Goal: Task Accomplishment & Management: Manage account settings

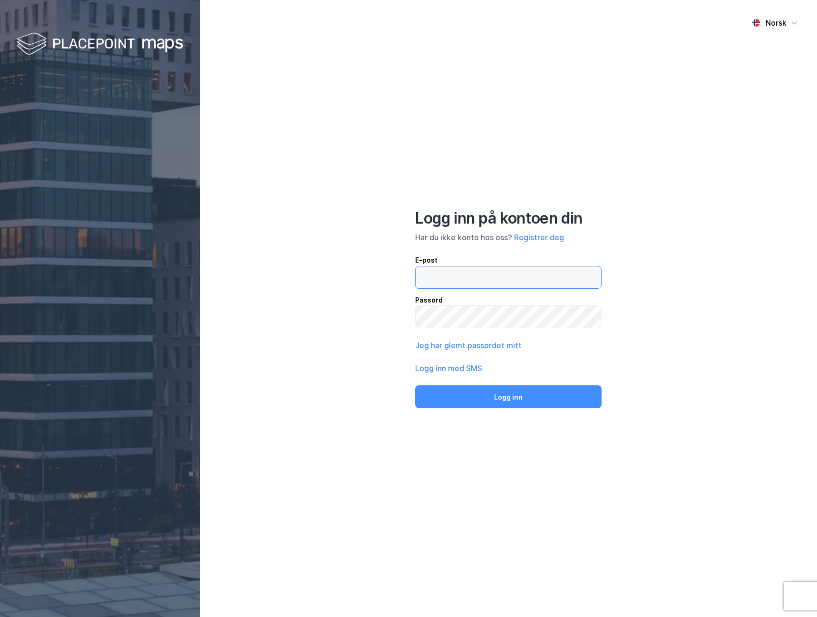
click at [500, 274] on input "email" at bounding box center [508, 277] width 185 height 22
drag, startPoint x: 504, startPoint y: 276, endPoint x: 485, endPoint y: 277, distance: 19.5
click at [476, 277] on input "[EMAIL_ADDRESS][DOMAIN_NAME]" at bounding box center [508, 277] width 185 height 22
click at [485, 277] on input "[EMAIL_ADDRESS][DOMAIN_NAME]" at bounding box center [508, 277] width 185 height 22
drag, startPoint x: 500, startPoint y: 276, endPoint x: 470, endPoint y: 277, distance: 30.0
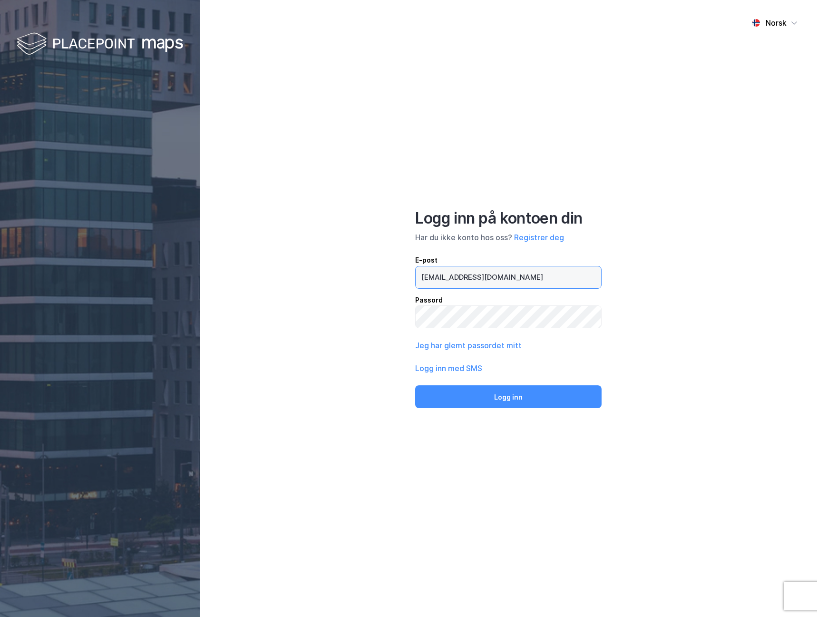
click at [470, 277] on input "[EMAIL_ADDRESS][DOMAIN_NAME]" at bounding box center [508, 277] width 185 height 22
type input "[PERSON_NAME][EMAIL_ADDRESS][DOMAIN_NAME]"
click at [415, 385] on button "Logg inn" at bounding box center [508, 396] width 186 height 23
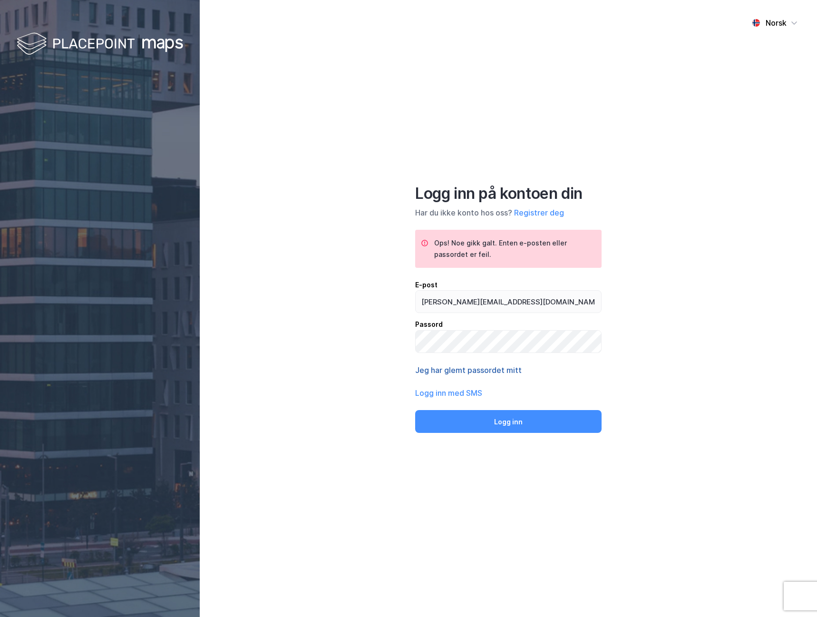
click at [463, 374] on button "Jeg har glemt passordet mitt" at bounding box center [468, 369] width 107 height 11
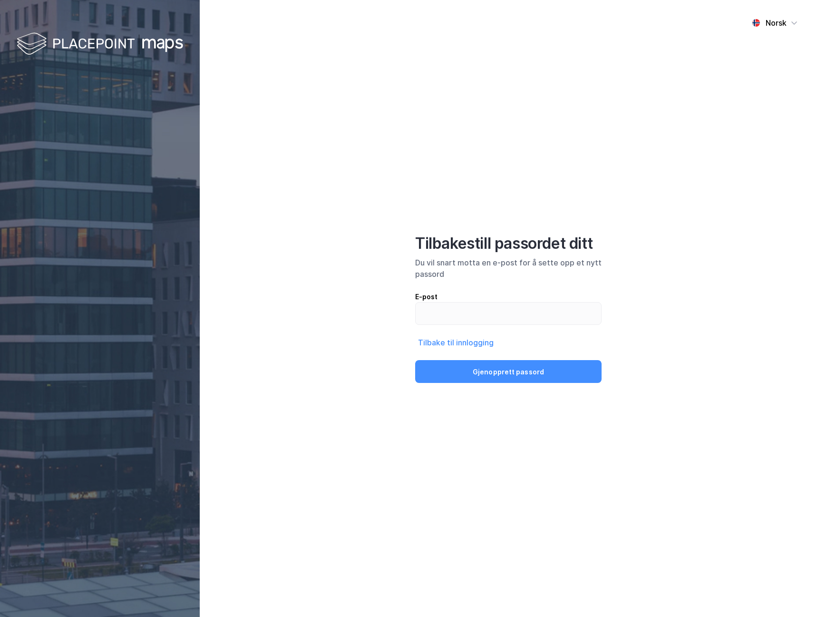
click at [458, 334] on div "E-post Tilbake til innlogging Gjenopprett passord" at bounding box center [508, 337] width 186 height 92
click at [451, 321] on input "email" at bounding box center [508, 313] width 185 height 22
type input "[PERSON_NAME][EMAIL_ADDRESS][DOMAIN_NAME]"
click at [461, 368] on button "Gjenopprett passord" at bounding box center [508, 371] width 186 height 23
